Goal: Information Seeking & Learning: Learn about a topic

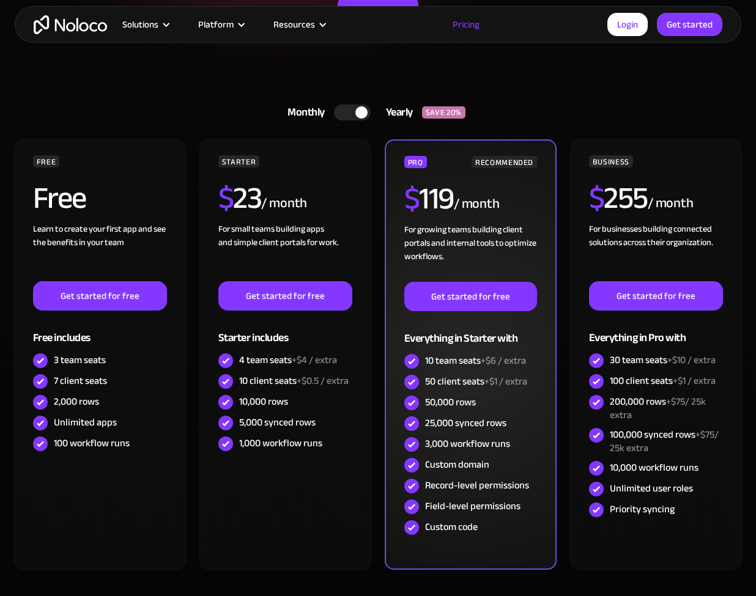
scroll to position [245, 0]
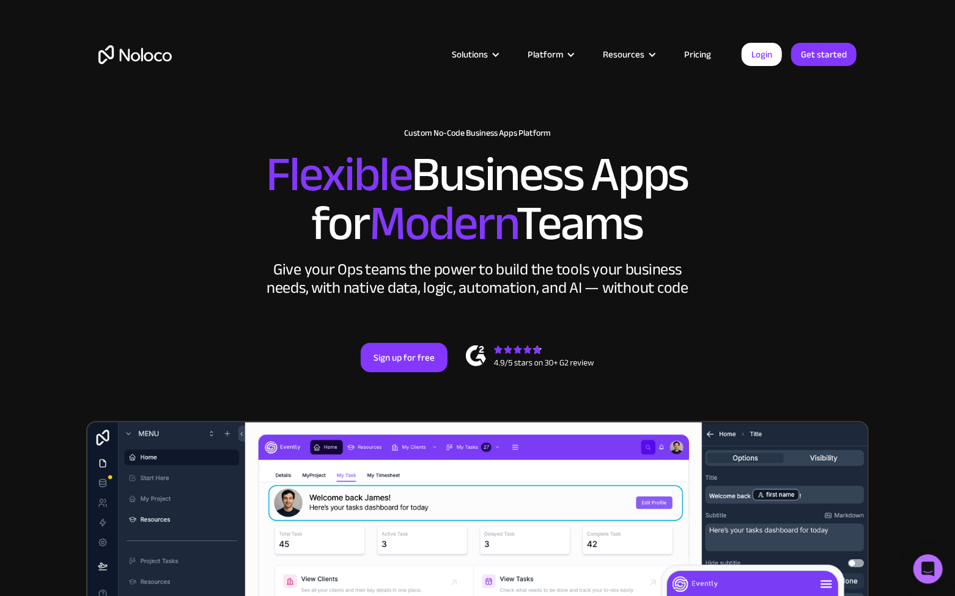
click at [699, 51] on link "Pricing" at bounding box center [697, 54] width 57 height 16
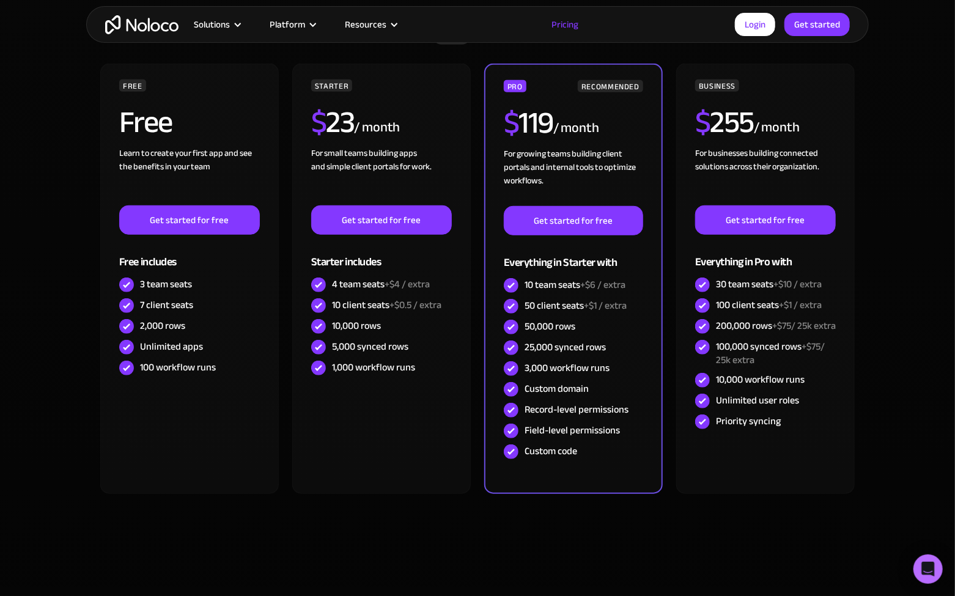
scroll to position [319, 0]
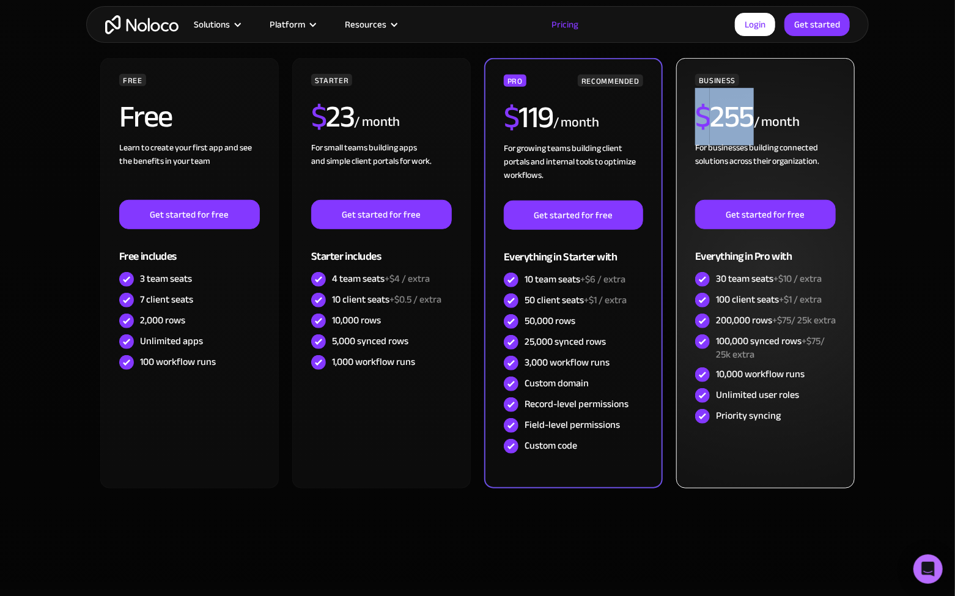
drag, startPoint x: 700, startPoint y: 119, endPoint x: 751, endPoint y: 118, distance: 51.4
click at [751, 118] on h2 "$ 255" at bounding box center [724, 117] width 59 height 31
drag, startPoint x: 757, startPoint y: 114, endPoint x: 701, endPoint y: 116, distance: 55.7
click at [702, 116] on div "$ 255 / month" at bounding box center [765, 122] width 141 height 40
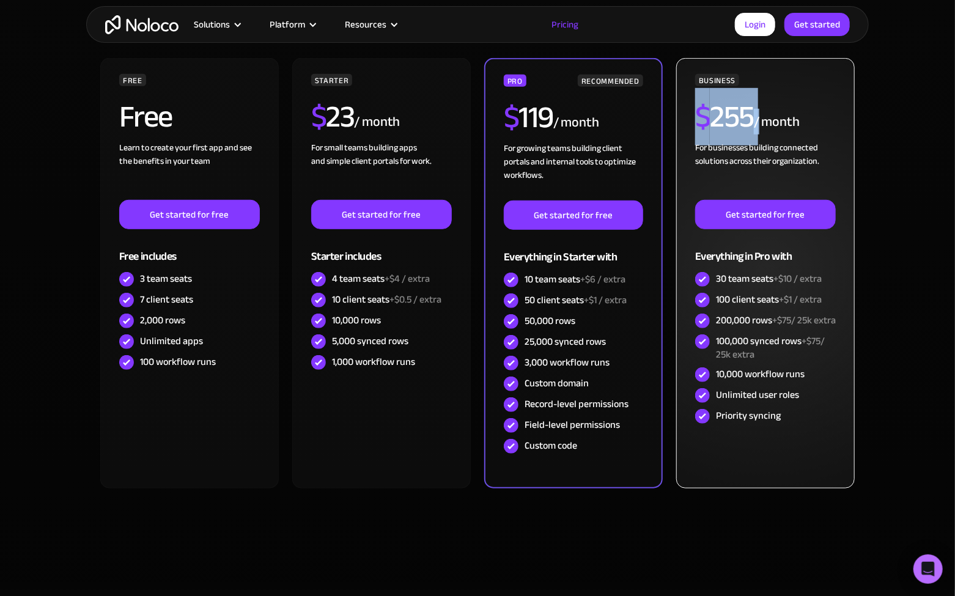
click at [701, 116] on span "$" at bounding box center [702, 116] width 15 height 57
drag, startPoint x: 699, startPoint y: 115, endPoint x: 804, endPoint y: 119, distance: 104.7
click at [804, 119] on div "$ 255 / month" at bounding box center [765, 122] width 141 height 40
drag, startPoint x: 797, startPoint y: 120, endPoint x: 700, endPoint y: 120, distance: 96.6
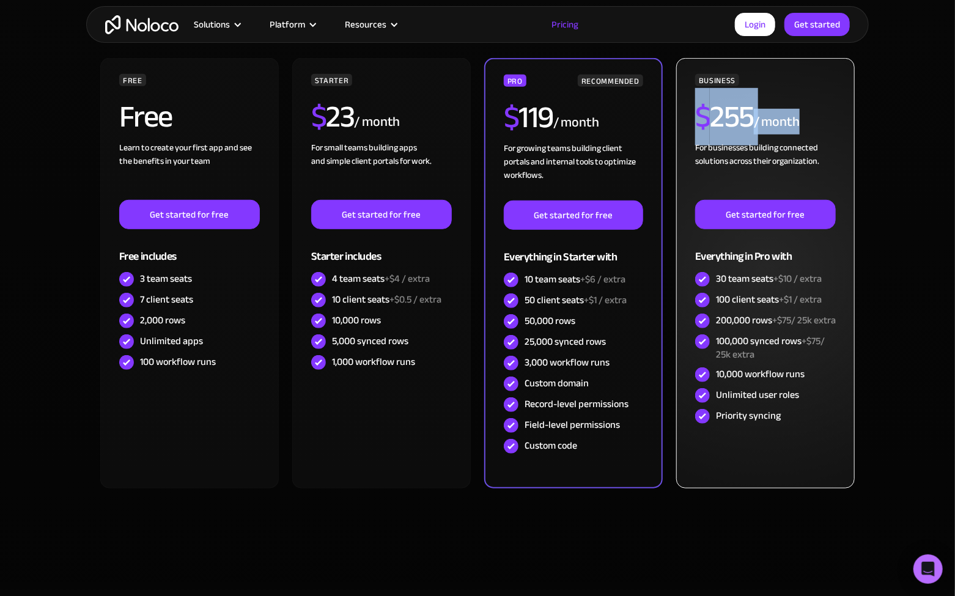
click at [700, 120] on div "$ 255 / month" at bounding box center [765, 122] width 141 height 40
click at [700, 120] on span "$" at bounding box center [702, 116] width 15 height 57
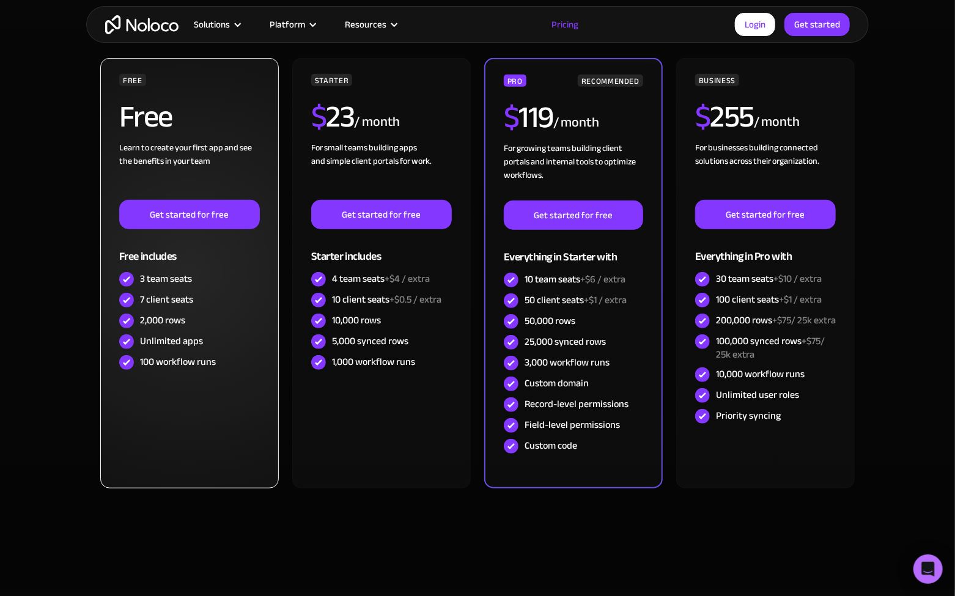
click at [158, 445] on div "FREE Free Learn to create your first app and see the benefits in your team ‍ Ge…" at bounding box center [189, 273] width 179 height 431
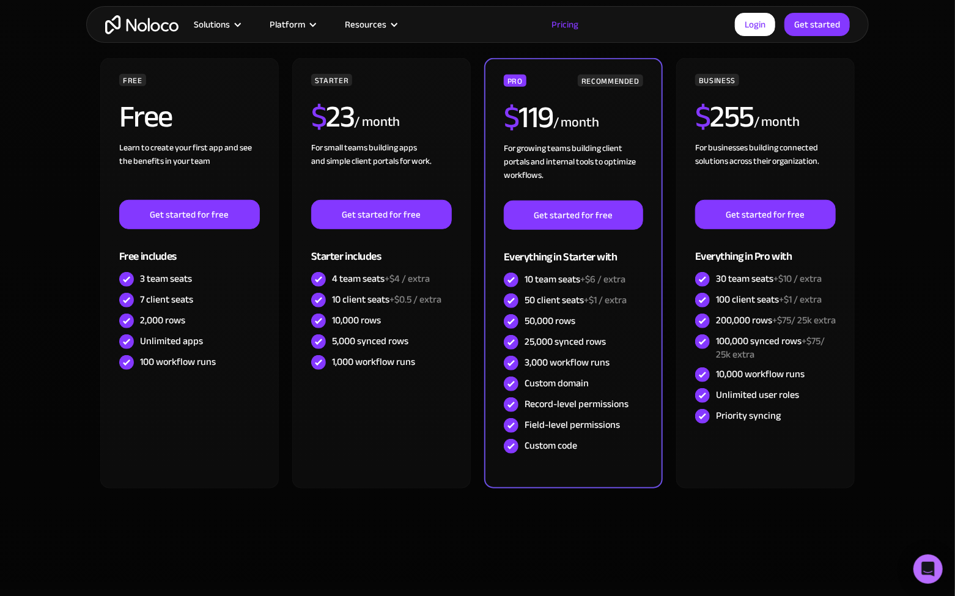
click at [947, 218] on section "Monthly Yearly SAVE 20% Monthly Yearly SAVE 20% FREE Free Learn to create your …" at bounding box center [477, 285] width 955 height 610
